Goal: Check status: Check status

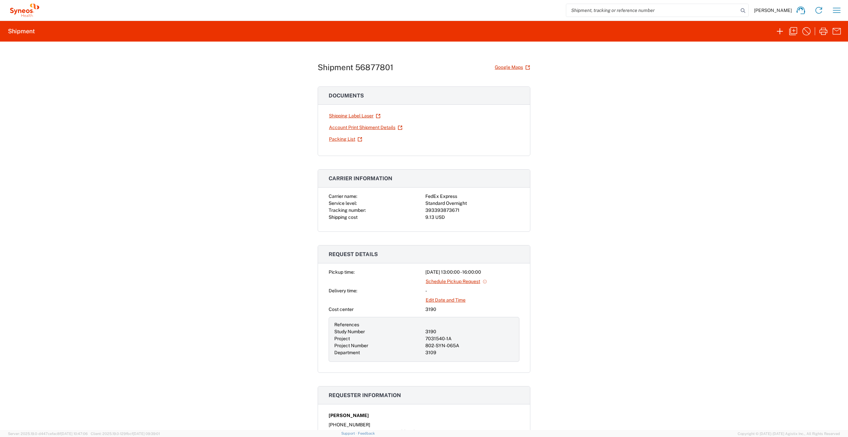
scroll to position [85, 0]
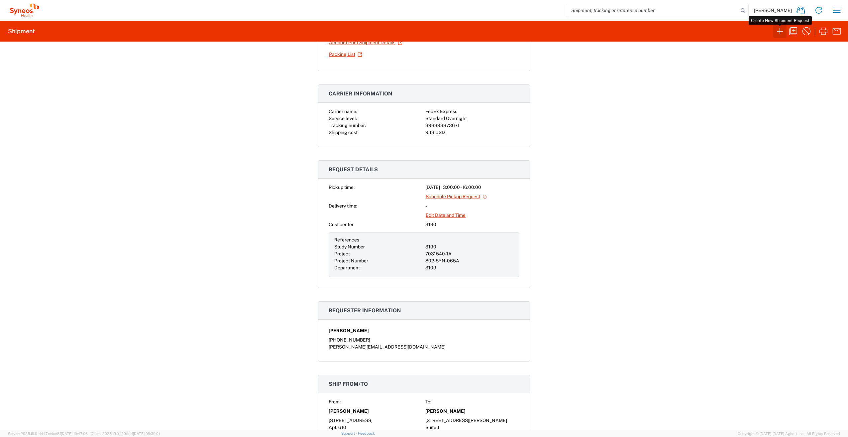
click at [782, 30] on icon "button" at bounding box center [779, 31] width 11 height 11
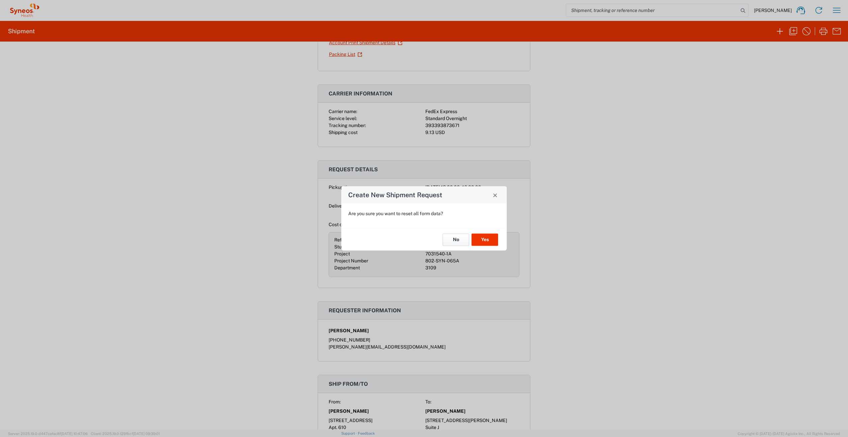
click at [458, 243] on button "No" at bounding box center [456, 239] width 27 height 12
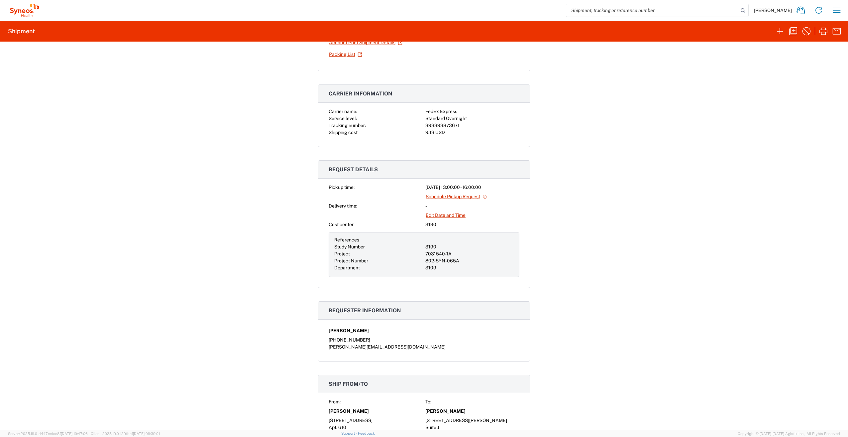
click at [686, 156] on div "Shipment 56877801 Google Maps Documents Shipping Label Laser Account Print Ship…" at bounding box center [424, 236] width 848 height 388
click at [832, 11] on icon "button" at bounding box center [836, 10] width 11 height 11
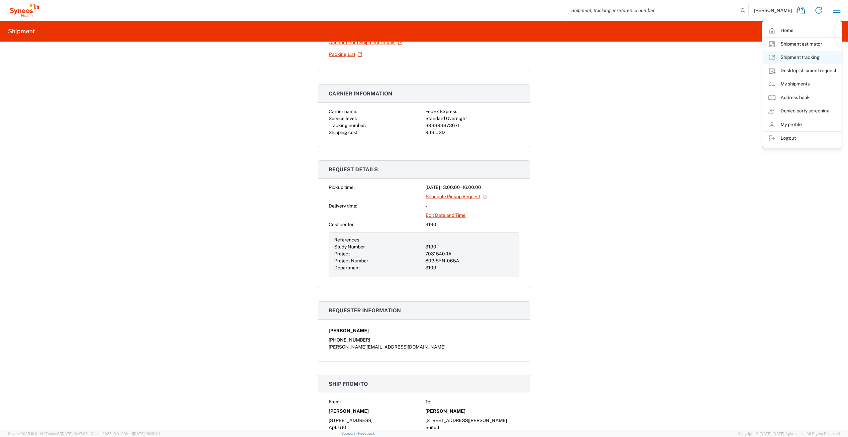
click at [807, 57] on link "Shipment tracking" at bounding box center [801, 57] width 79 height 13
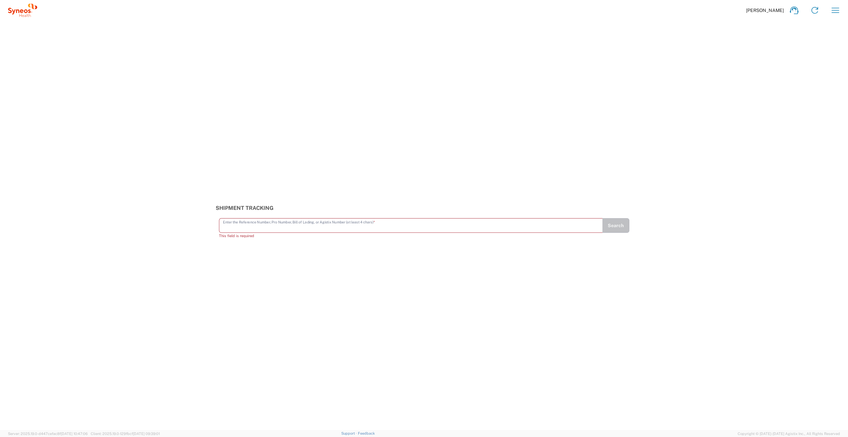
click at [279, 229] on input "text" at bounding box center [411, 225] width 376 height 12
paste input "883987218458"
type input "883987218458"
click at [620, 226] on button "Search" at bounding box center [615, 228] width 27 height 15
